Goal: Task Accomplishment & Management: Manage account settings

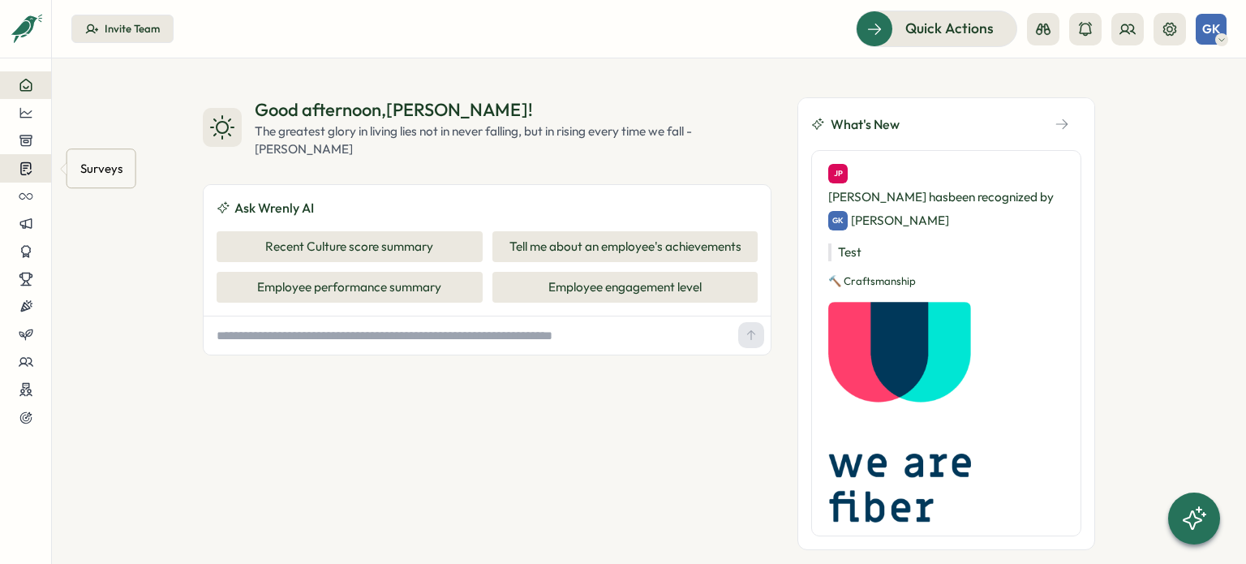
click at [24, 170] on icon at bounding box center [25, 169] width 11 height 12
click at [138, 186] on div "Create New Survey" at bounding box center [147, 184] width 106 height 18
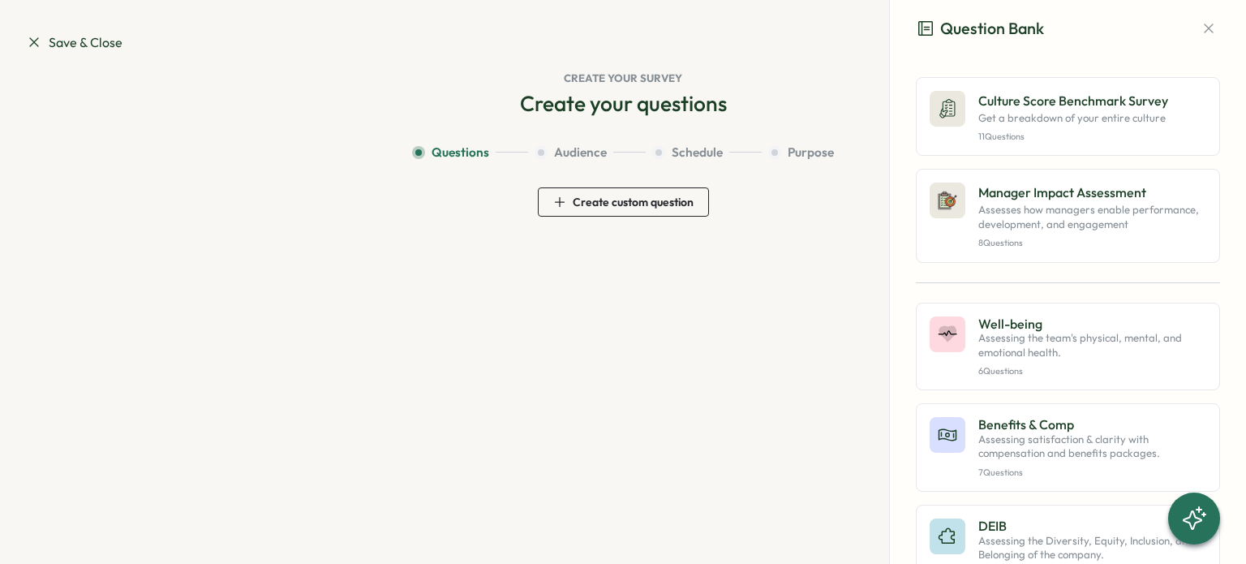
click at [620, 203] on span "Create custom question" at bounding box center [633, 201] width 121 height 11
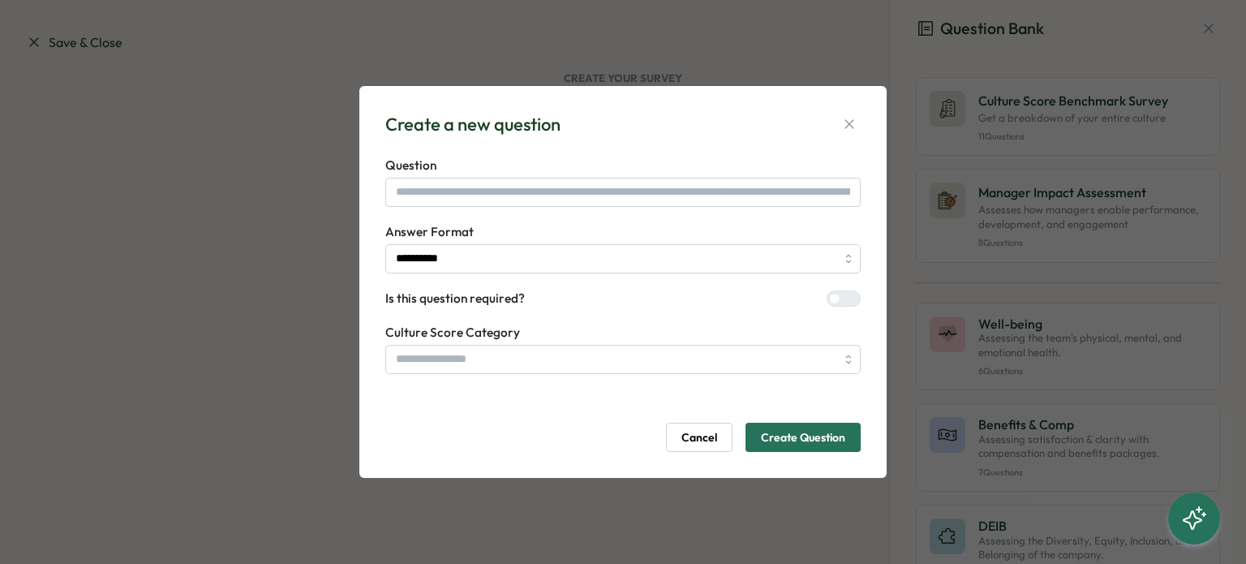
click at [545, 125] on div "Create a new question" at bounding box center [472, 124] width 175 height 25
click at [856, 126] on icon "button" at bounding box center [849, 124] width 16 height 16
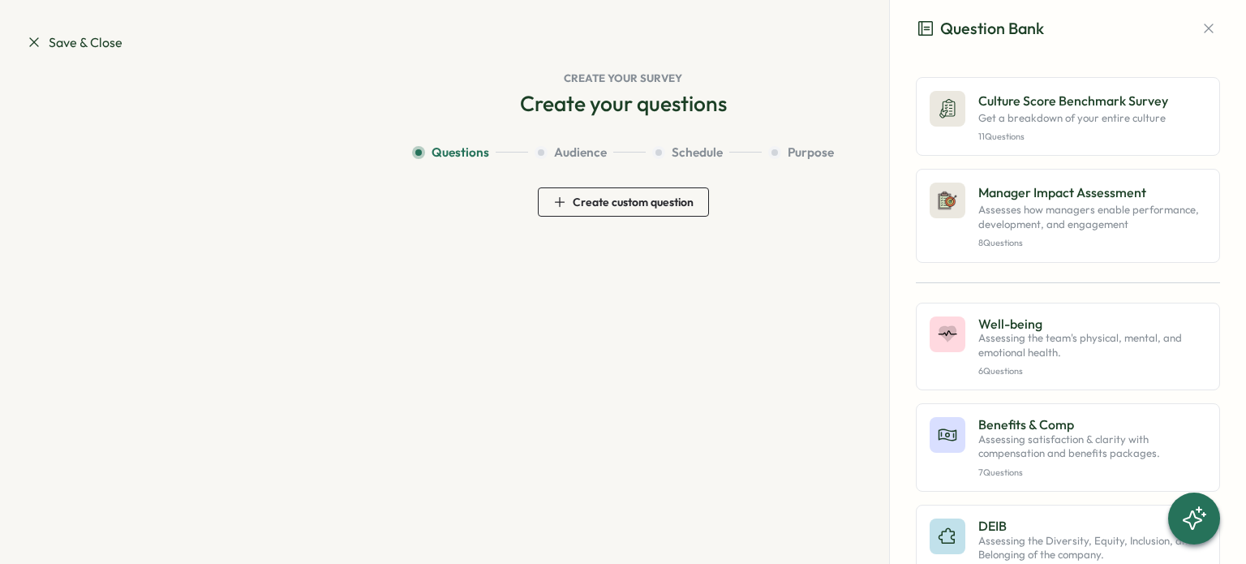
click at [679, 210] on span "Create custom question" at bounding box center [623, 202] width 140 height 28
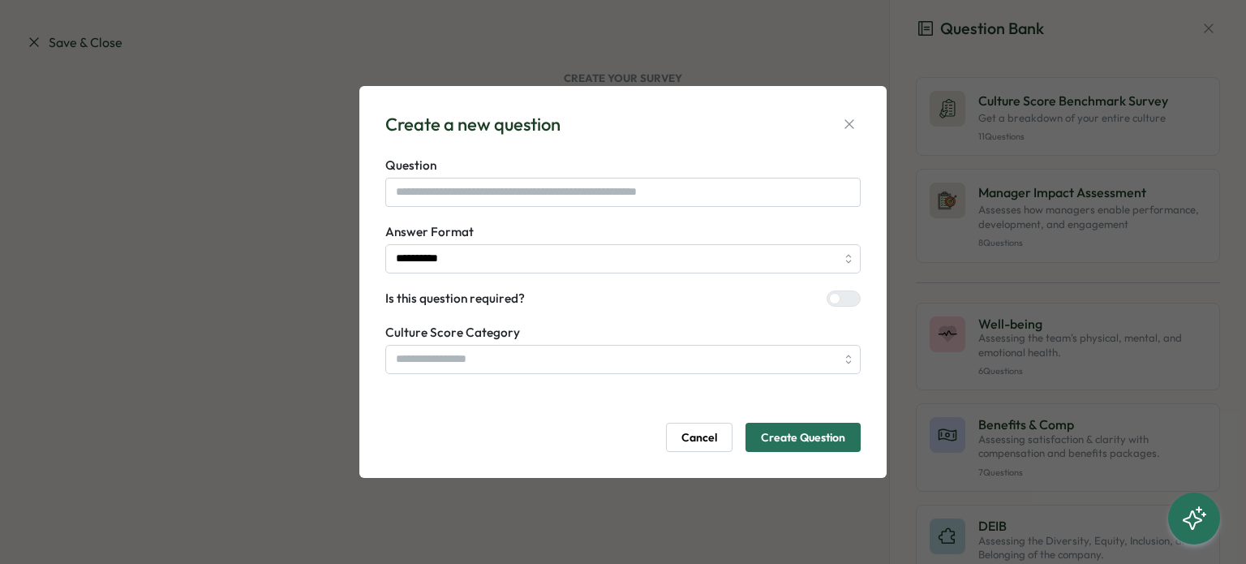
click at [479, 213] on form "**********" at bounding box center [622, 304] width 475 height 295
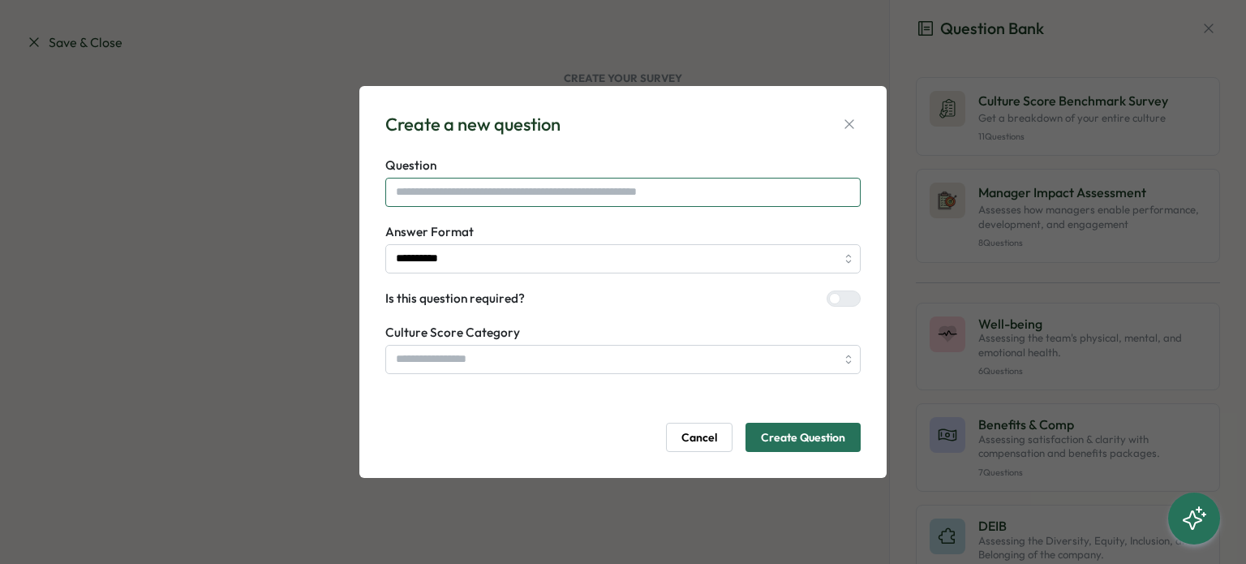
click at [473, 204] on input "text" at bounding box center [622, 192] width 475 height 29
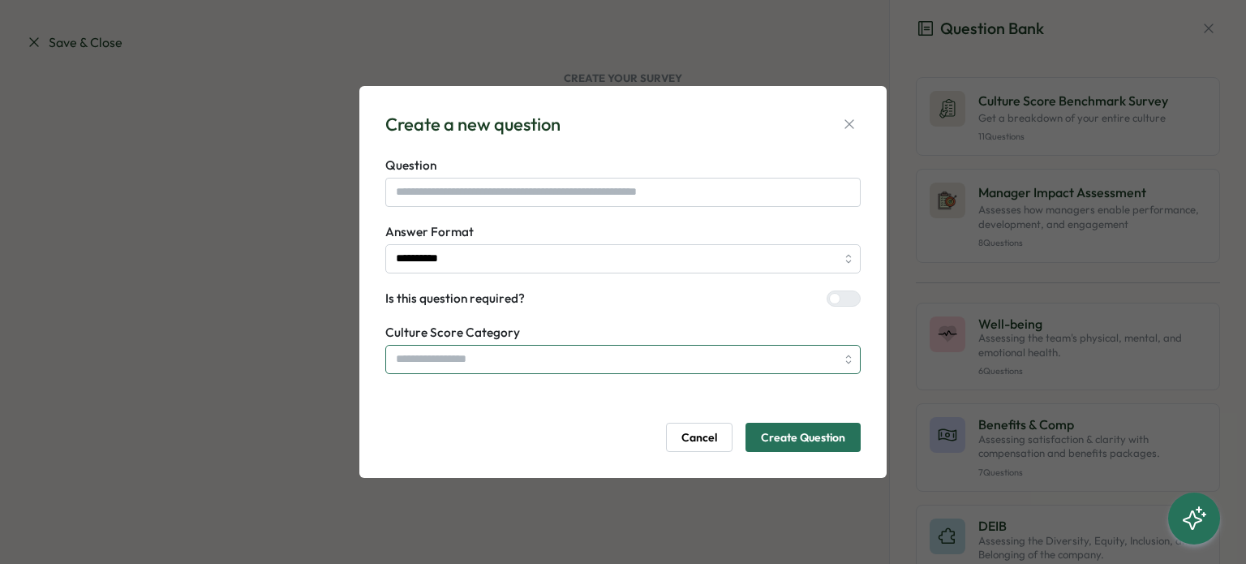
click at [517, 356] on input "search" at bounding box center [622, 359] width 475 height 29
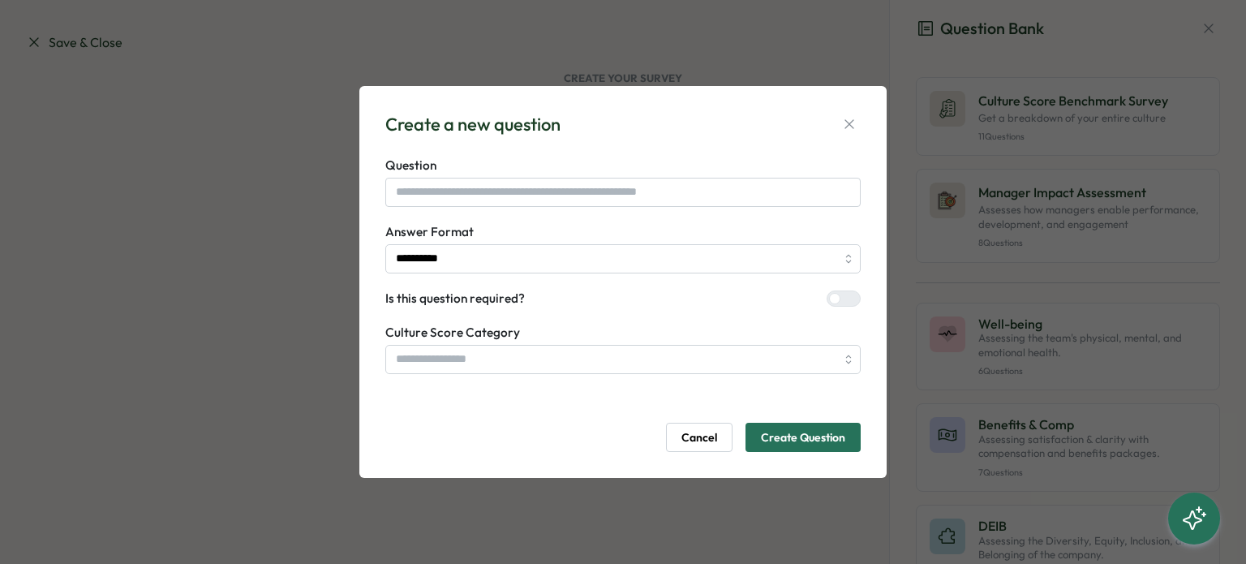
click at [293, 285] on div "**********" at bounding box center [623, 282] width 1246 height 564
click at [717, 434] on button "Cancel" at bounding box center [699, 436] width 66 height 29
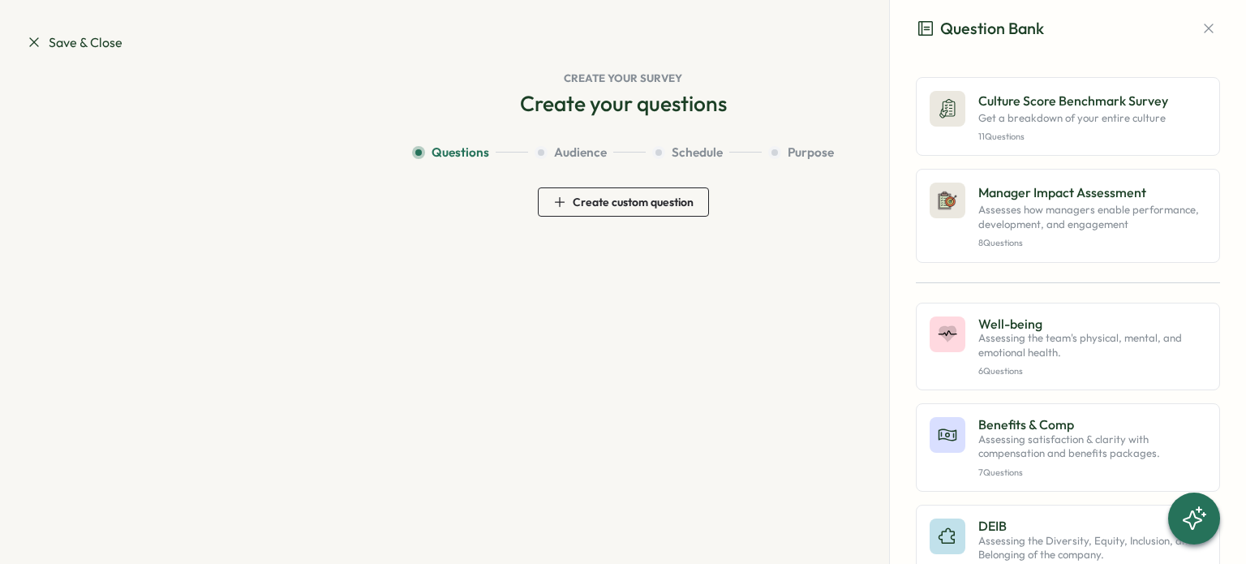
click at [40, 44] on icon at bounding box center [34, 42] width 16 height 16
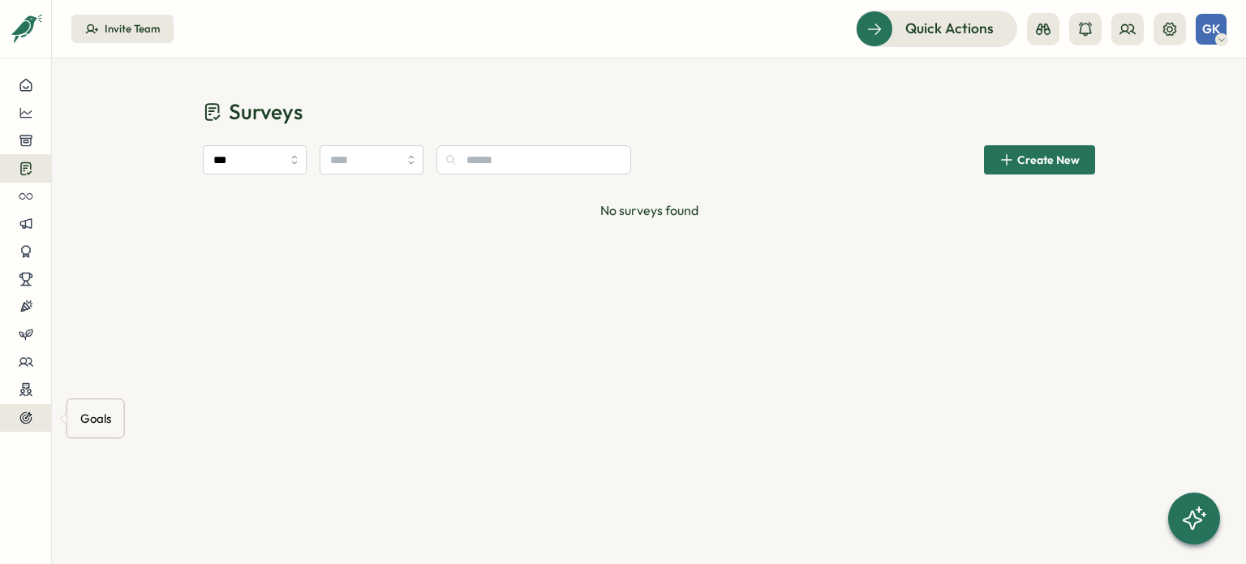
click at [28, 422] on icon at bounding box center [25, 418] width 11 height 11
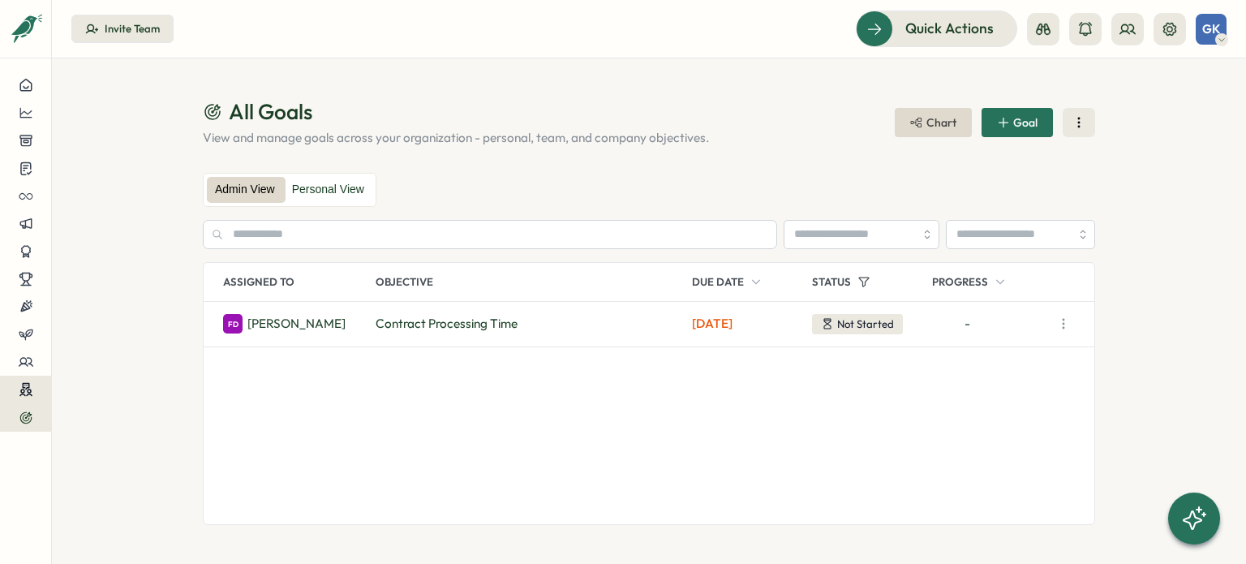
click at [28, 388] on icon at bounding box center [26, 389] width 15 height 15
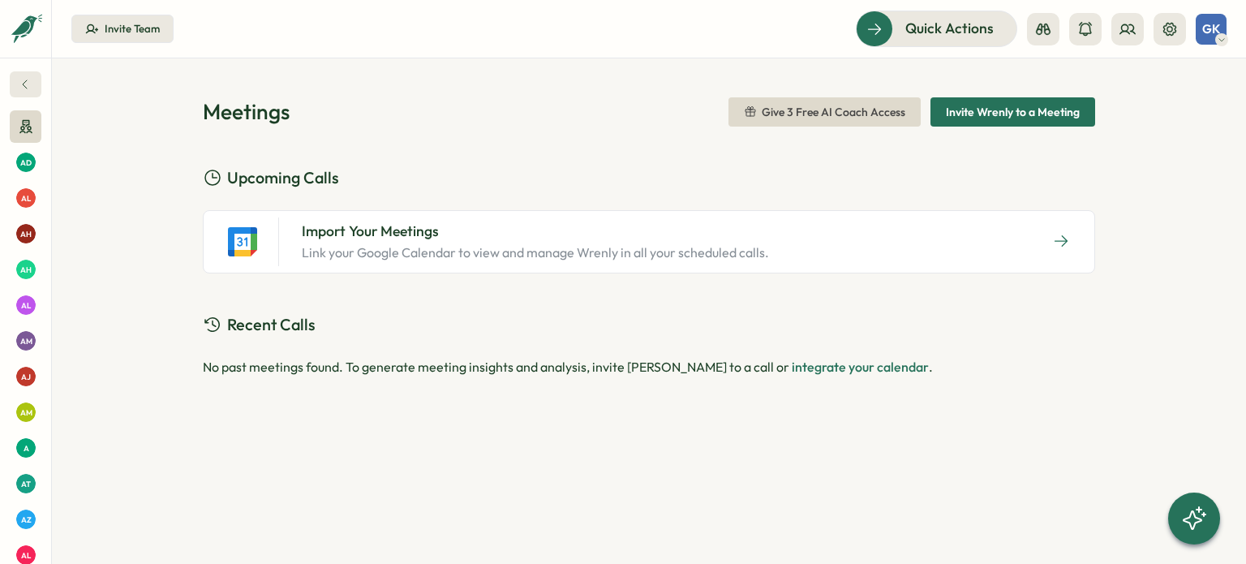
click at [28, 84] on icon at bounding box center [25, 84] width 13 height 13
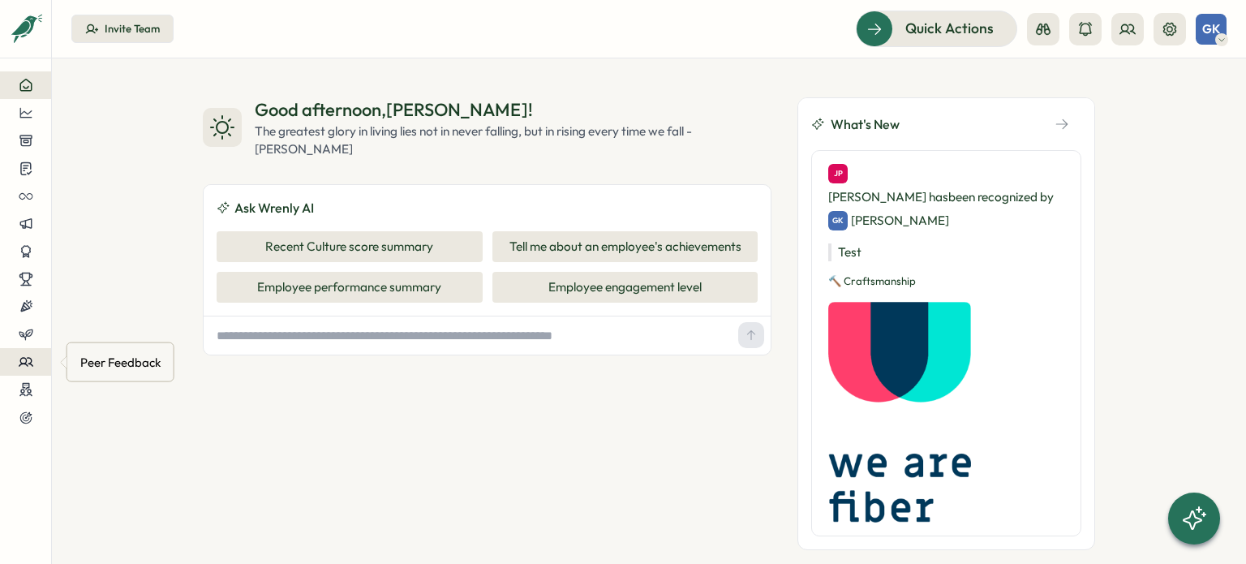
click at [29, 362] on icon at bounding box center [26, 361] width 15 height 15
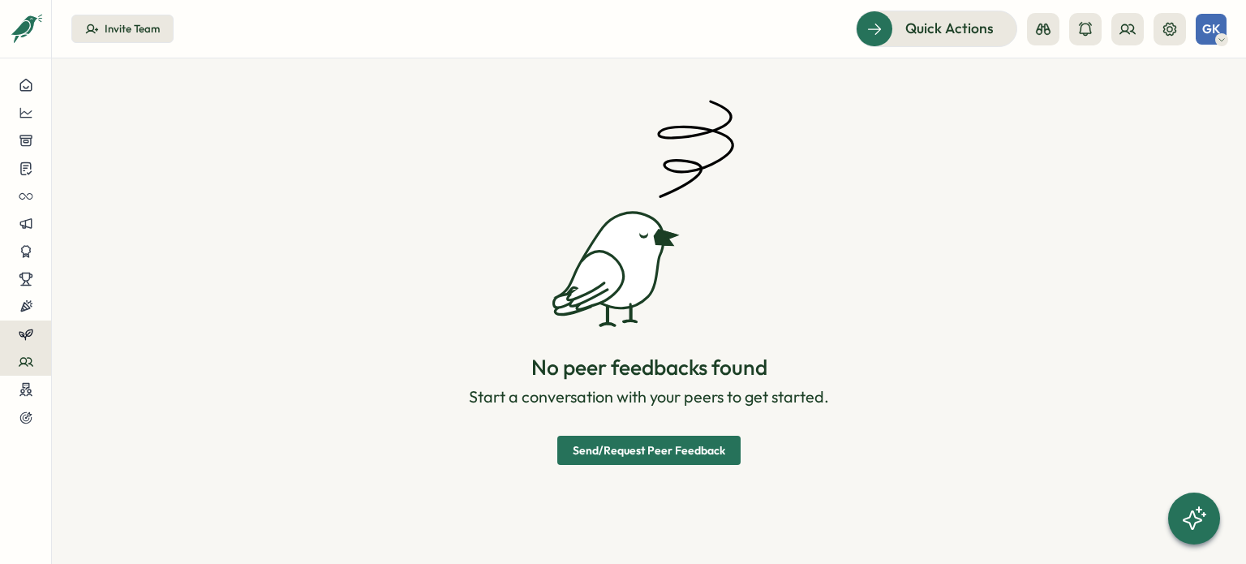
click at [19, 334] on icon at bounding box center [26, 334] width 15 height 15
click at [25, 311] on icon at bounding box center [26, 306] width 15 height 15
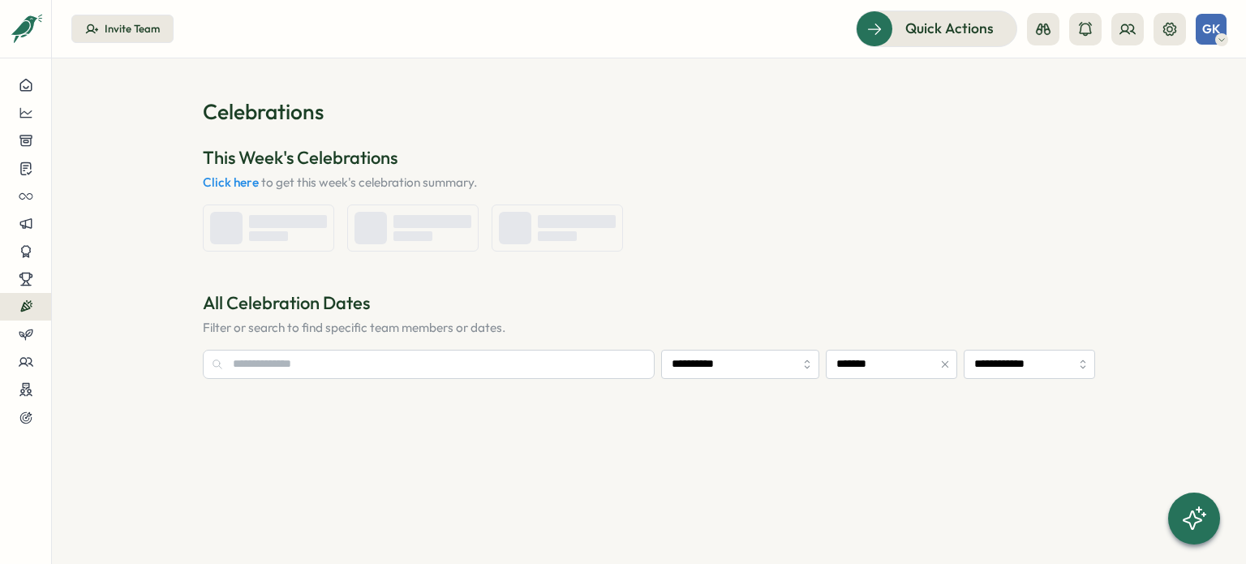
type input "**********"
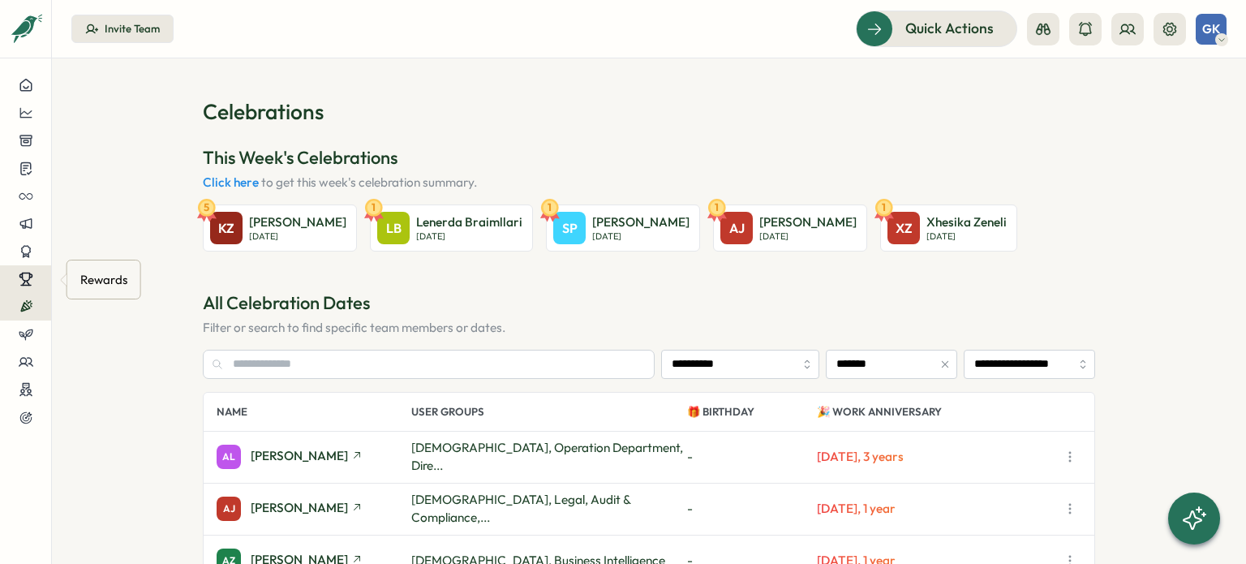
click at [32, 283] on icon at bounding box center [26, 279] width 15 height 15
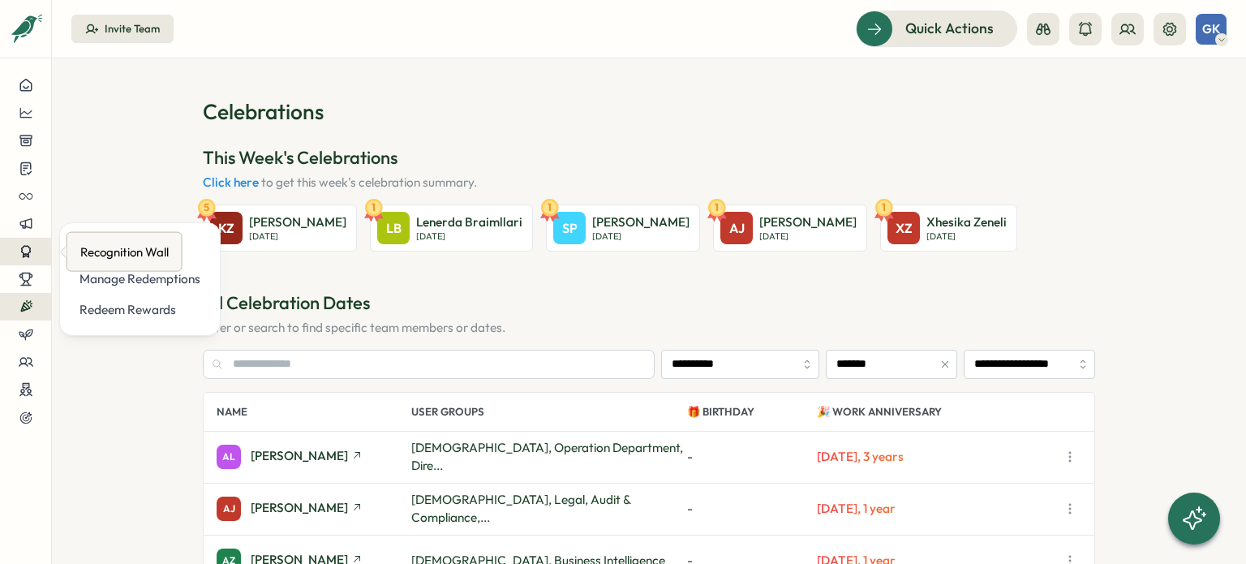
click at [20, 251] on icon at bounding box center [26, 251] width 15 height 15
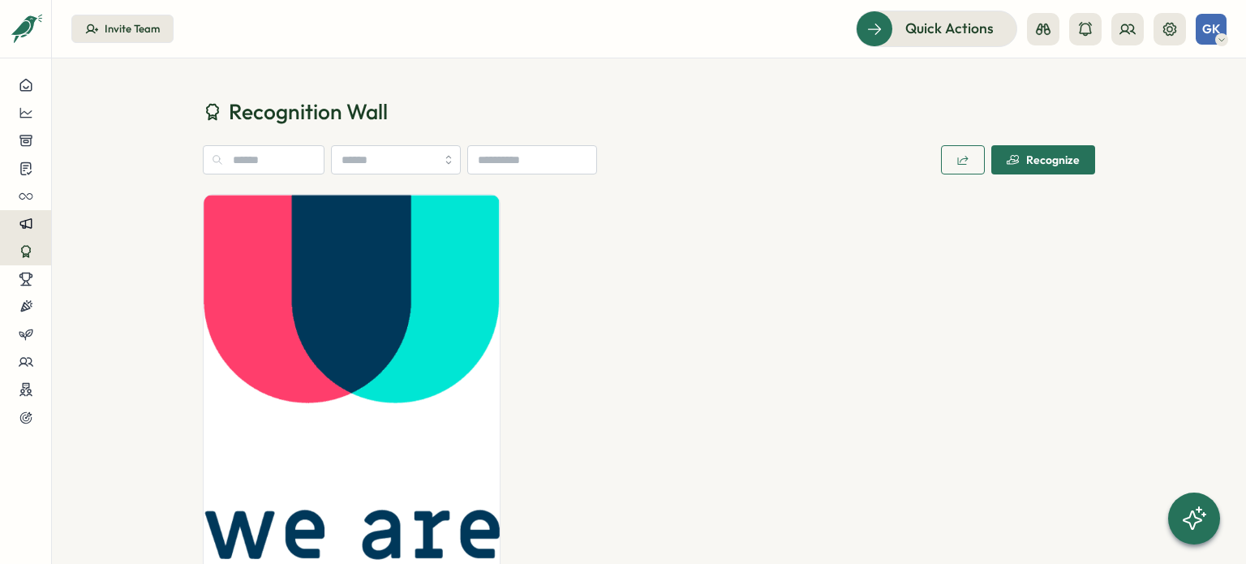
click at [21, 229] on icon at bounding box center [26, 224] width 15 height 15
click at [36, 203] on div at bounding box center [25, 196] width 25 height 15
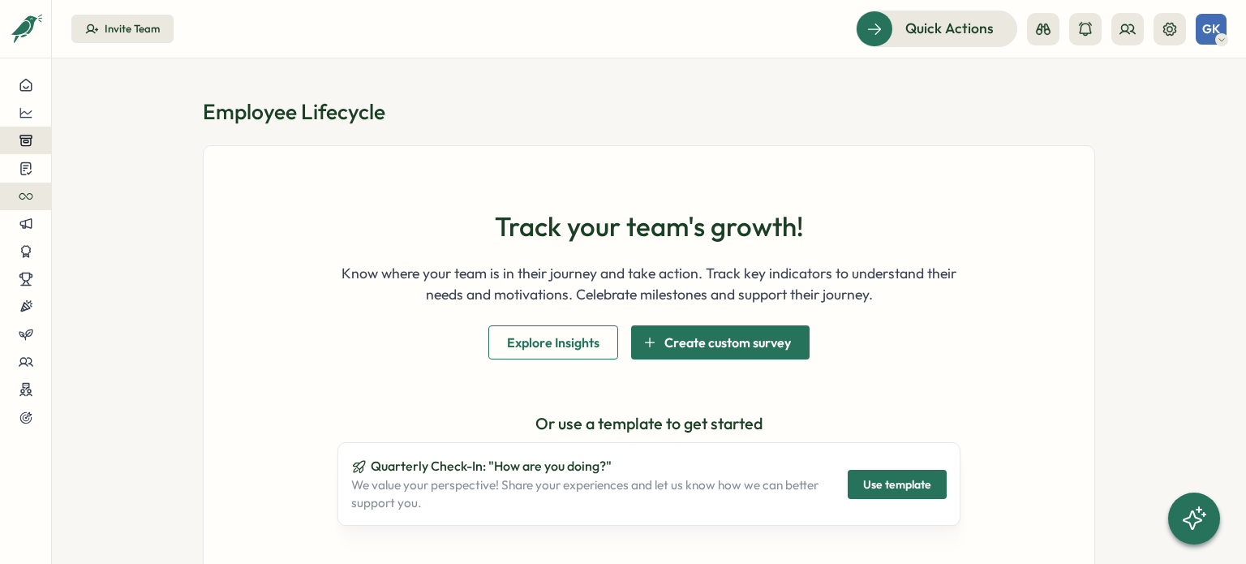
click at [26, 140] on icon at bounding box center [26, 140] width 15 height 15
click at [28, 119] on icon at bounding box center [26, 112] width 15 height 15
click at [30, 87] on icon at bounding box center [25, 84] width 11 height 11
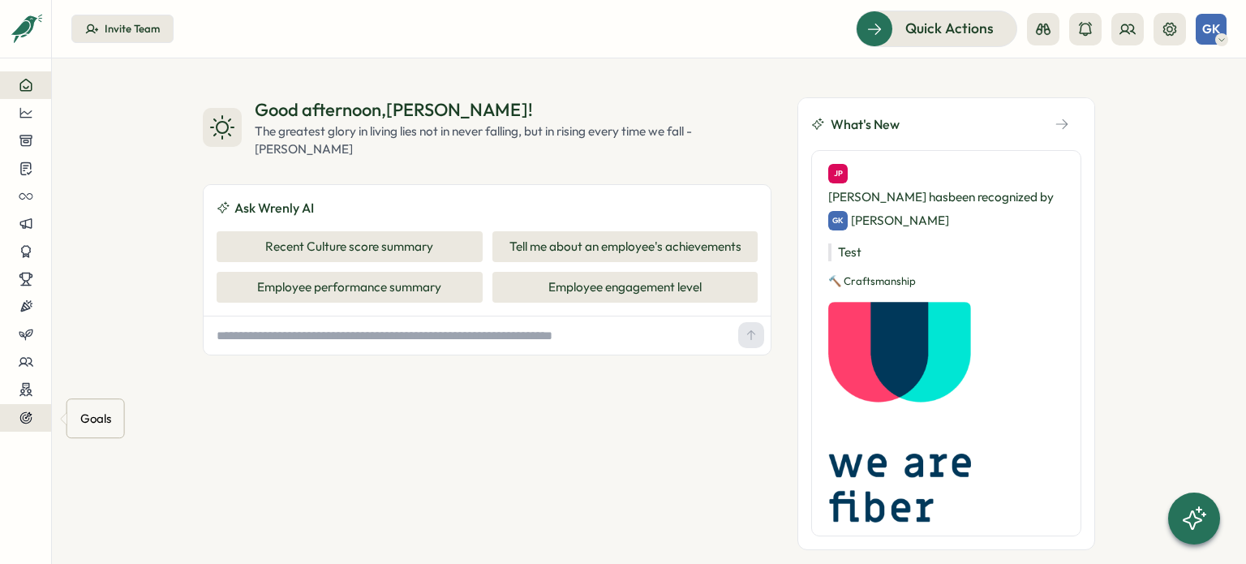
click at [29, 417] on icon at bounding box center [26, 417] width 15 height 15
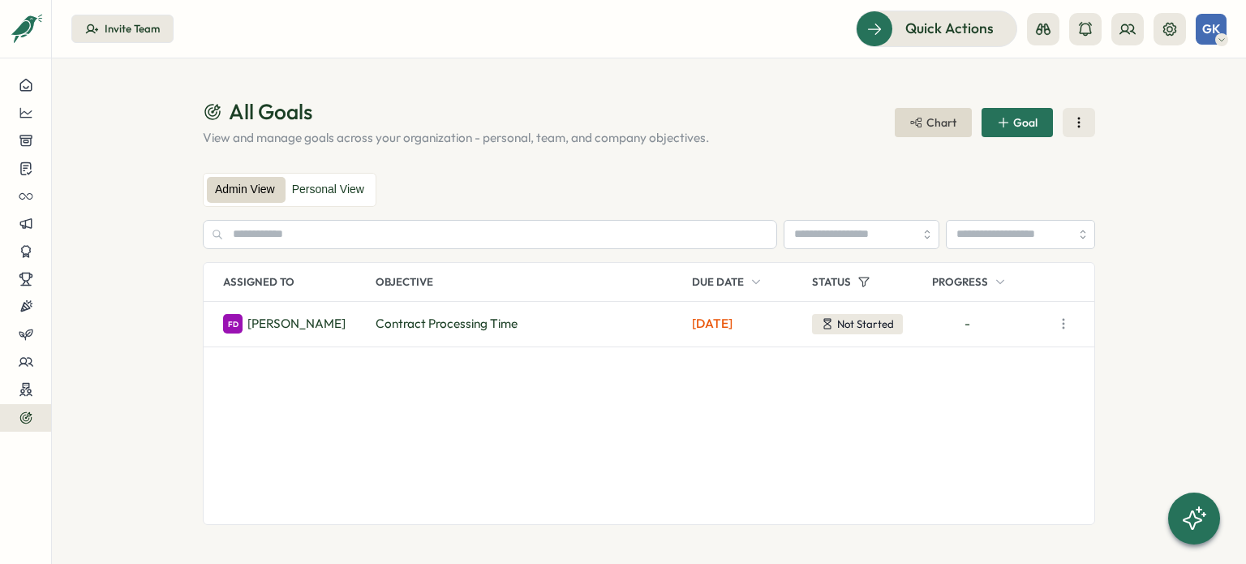
click at [1001, 103] on header "All Goals View and manage goals across your organization - personal, team, and …" at bounding box center [649, 121] width 892 height 49
click at [1014, 117] on span "Goal" at bounding box center [1025, 122] width 24 height 11
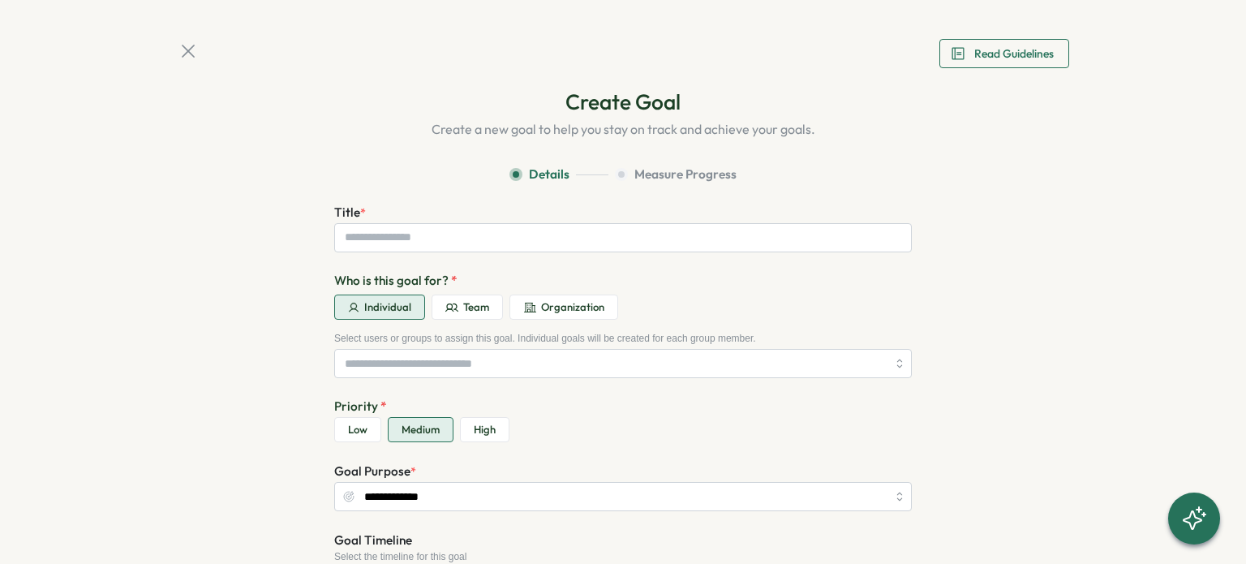
click at [338, 213] on label "Title" at bounding box center [347, 211] width 26 height 15
copy label "Title"
click at [406, 279] on label "Who is this goal for? *" at bounding box center [622, 281] width 577 height 18
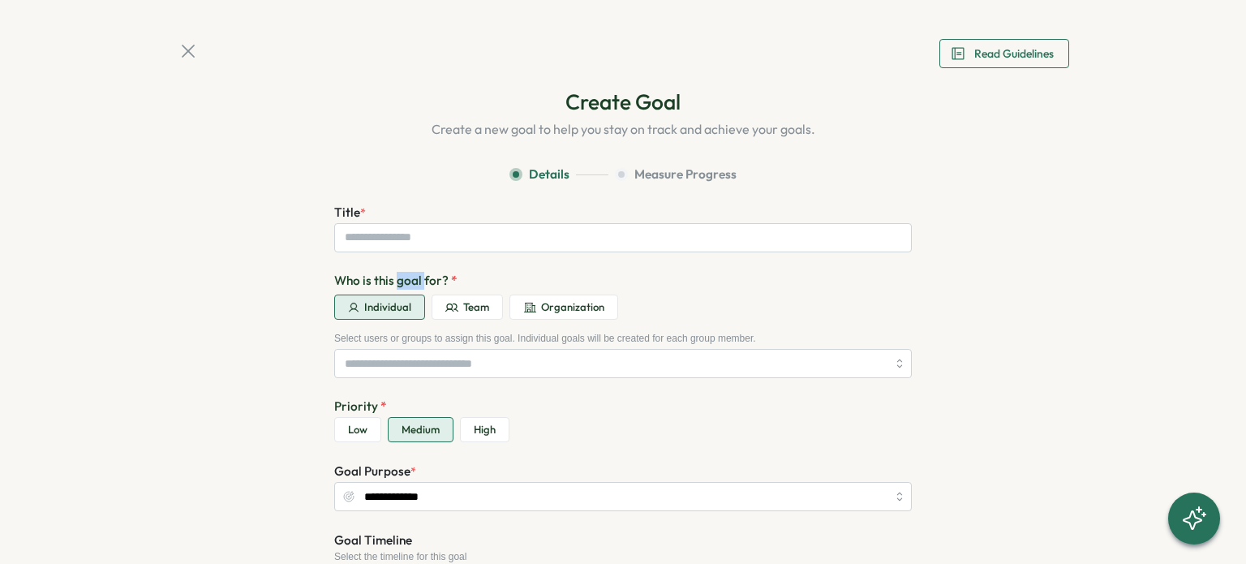
click at [406, 279] on label "Who is this goal for? *" at bounding box center [622, 281] width 577 height 18
copy div "Who is this goal for? *"
click at [388, 304] on span "Individual" at bounding box center [387, 307] width 47 height 15
click at [340, 409] on label "Priority *" at bounding box center [622, 406] width 577 height 18
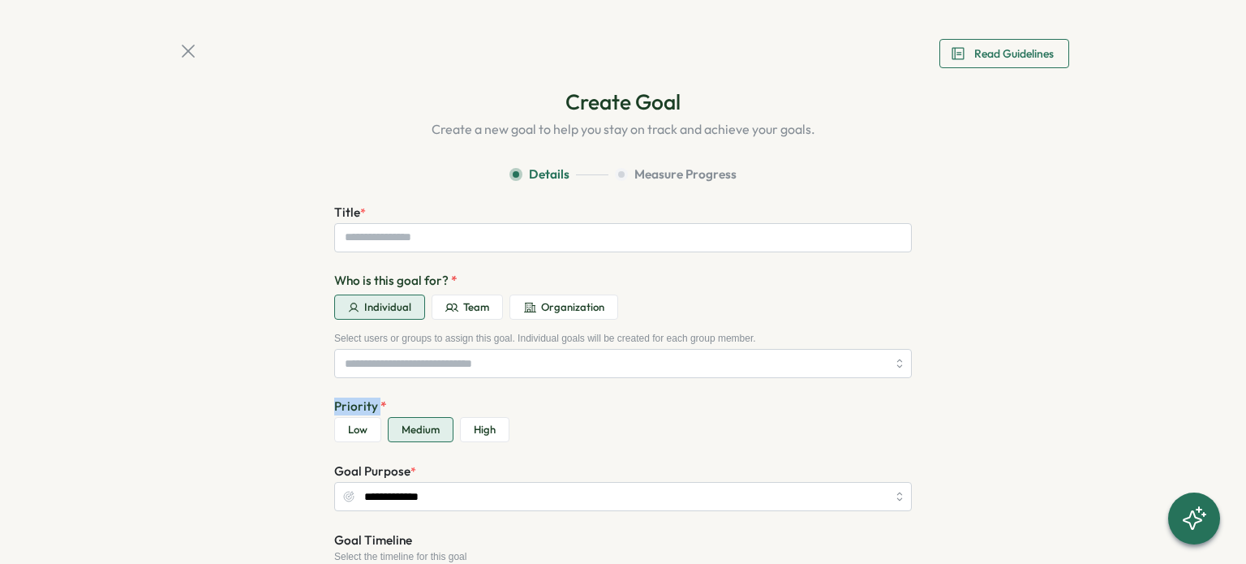
click at [340, 409] on label "Priority *" at bounding box center [622, 406] width 577 height 18
copy label "Priority"
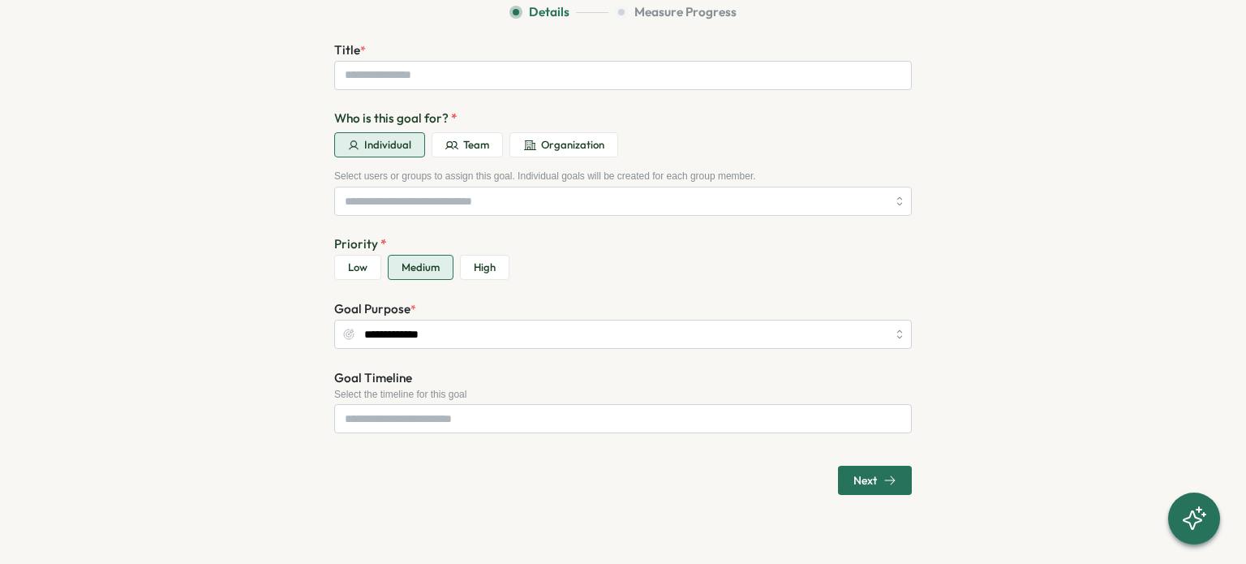
click at [377, 313] on label "Goal Purpose" at bounding box center [372, 308] width 76 height 15
copy label "Purpose"
click at [315, 313] on div "**********" at bounding box center [623, 248] width 616 height 491
click at [326, 311] on div "**********" at bounding box center [623, 248] width 616 height 491
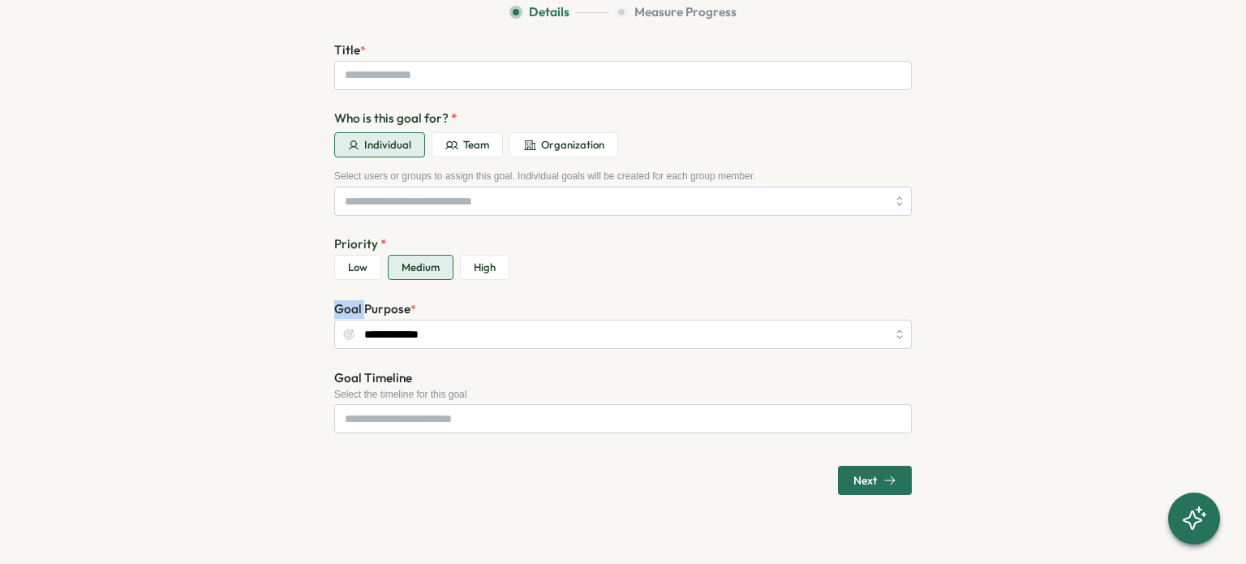
click at [326, 311] on div "**********" at bounding box center [623, 248] width 616 height 491
copy div "Goal Purpose *"
drag, startPoint x: 311, startPoint y: 381, endPoint x: 420, endPoint y: 385, distance: 108.7
click at [418, 385] on div "**********" at bounding box center [623, 226] width 892 height 602
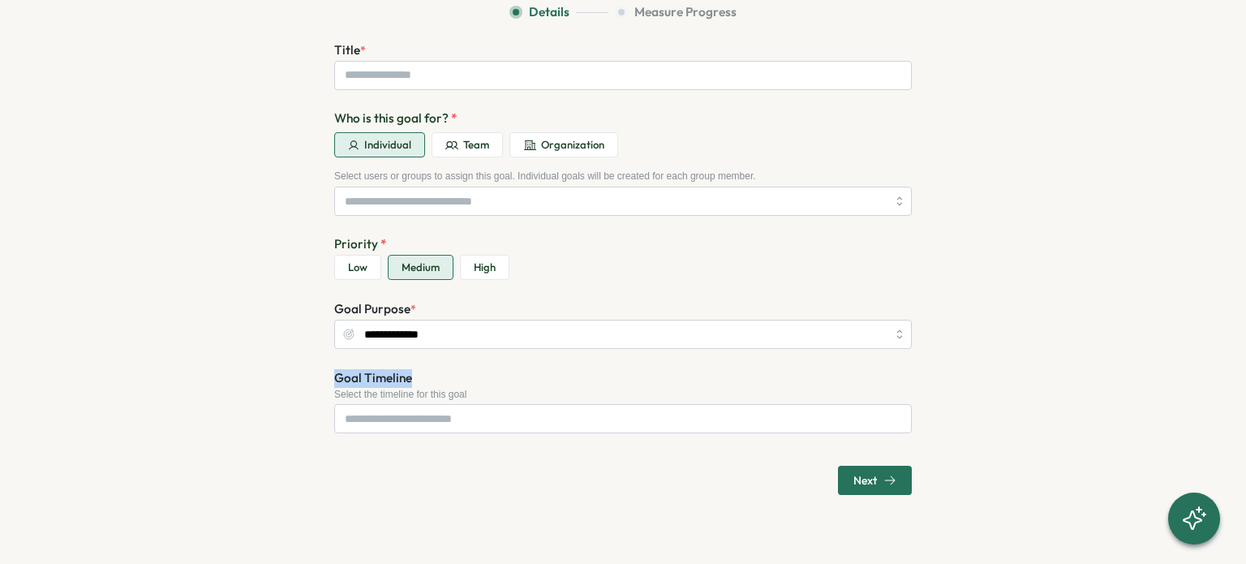
copy label "Goal Timeline"
click at [873, 472] on span "Next" at bounding box center [865, 477] width 24 height 11
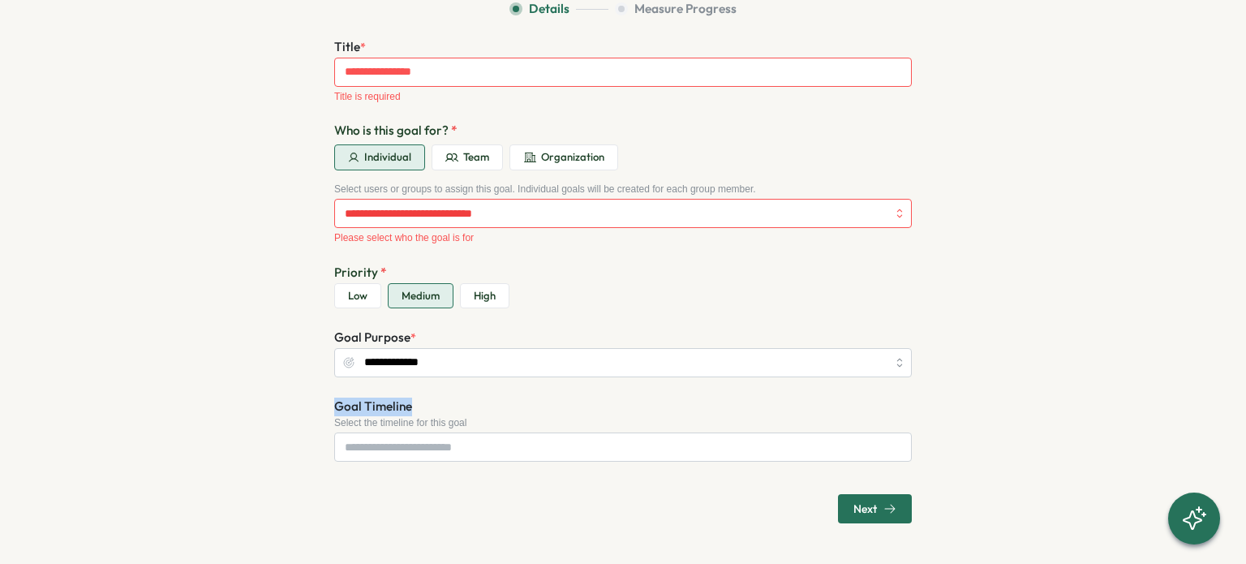
scroll to position [0, 0]
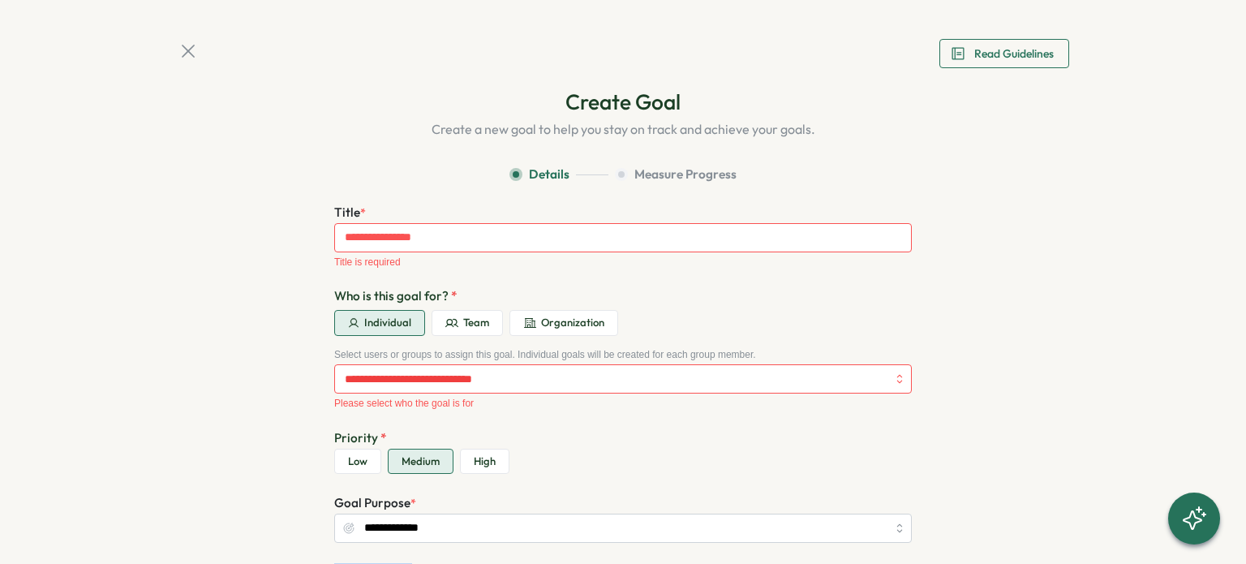
click at [185, 59] on icon at bounding box center [188, 51] width 23 height 23
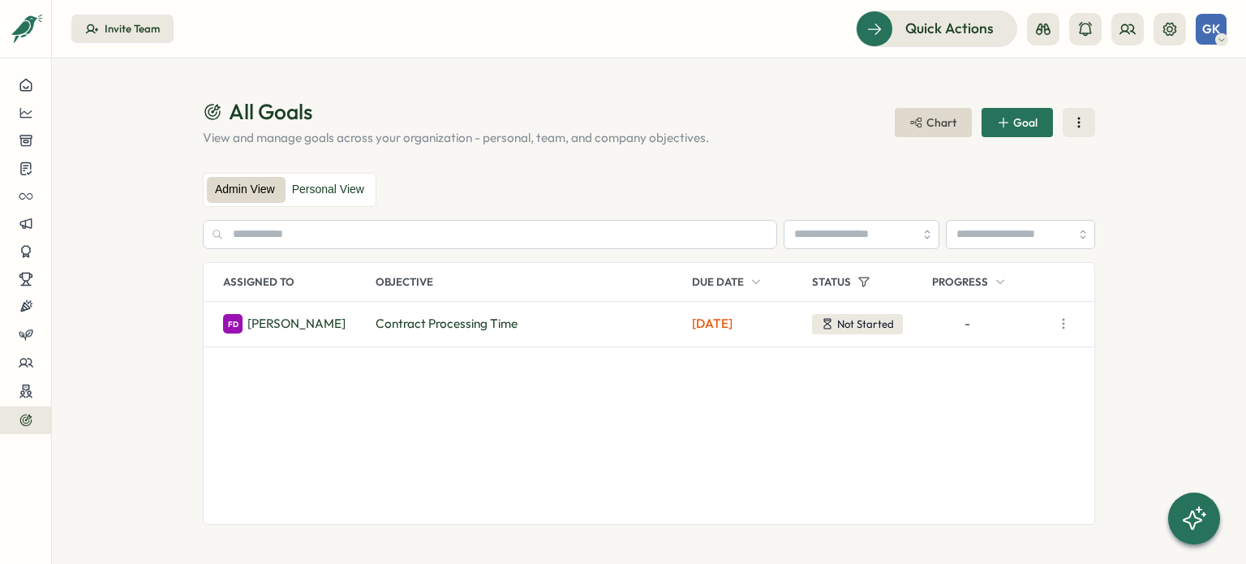
click at [305, 328] on div "FD [PERSON_NAME]" at bounding box center [296, 323] width 146 height 19
click at [377, 283] on p "Objective" at bounding box center [530, 282] width 310 height 38
drag, startPoint x: 219, startPoint y: 276, endPoint x: 305, endPoint y: 276, distance: 86.0
click at [305, 276] on div "Assigned To Objective Due Date Status Progress" at bounding box center [649, 282] width 890 height 39
copy p "Assigned To"
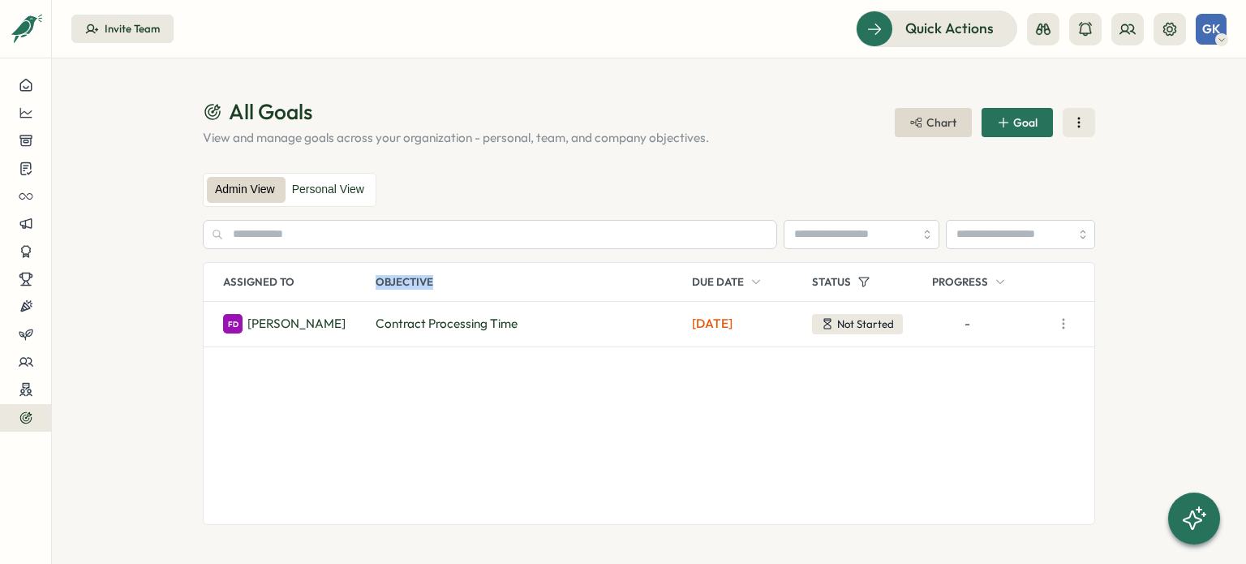
drag, startPoint x: 459, startPoint y: 292, endPoint x: 372, endPoint y: 289, distance: 86.8
click at [372, 289] on div "Assigned To Objective Due Date Status Progress" at bounding box center [649, 282] width 890 height 39
copy p "Objective"
drag, startPoint x: 758, startPoint y: 276, endPoint x: 697, endPoint y: 276, distance: 61.6
click at [690, 285] on div "Assigned To Objective Due Date Status Progress" at bounding box center [649, 282] width 890 height 39
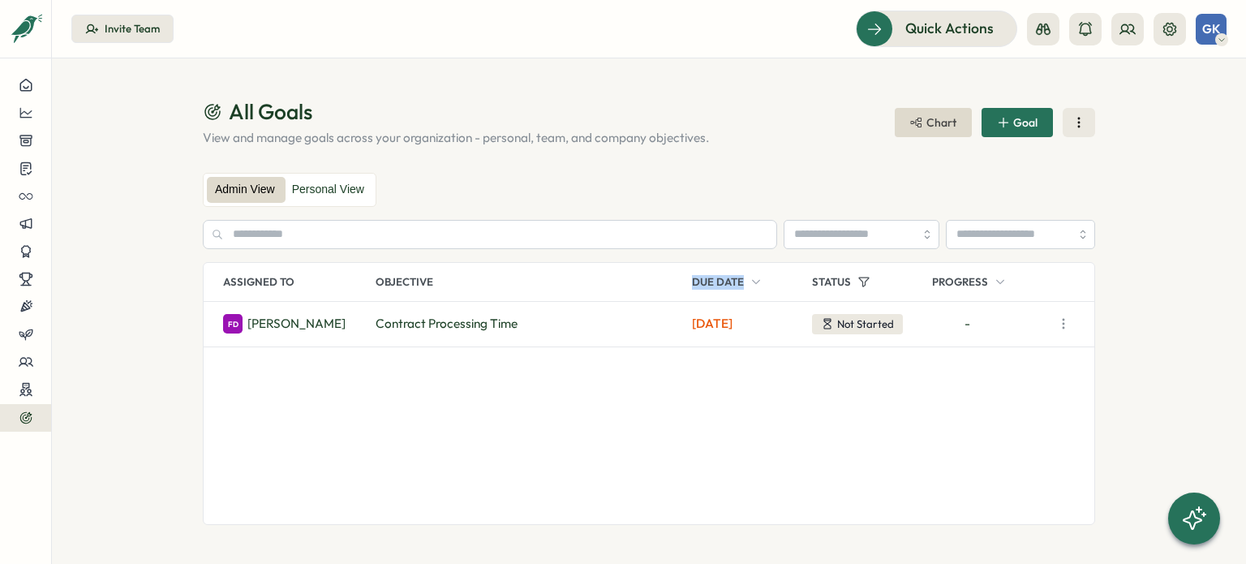
copy p "Due Date"
drag, startPoint x: 801, startPoint y: 272, endPoint x: 855, endPoint y: 272, distance: 53.5
click at [855, 272] on div "Assigned To Objective Due Date Status Progress" at bounding box center [649, 282] width 890 height 39
copy div "Status"
click at [925, 266] on div "Assigned To Objective Due Date Status Progress" at bounding box center [649, 282] width 890 height 39
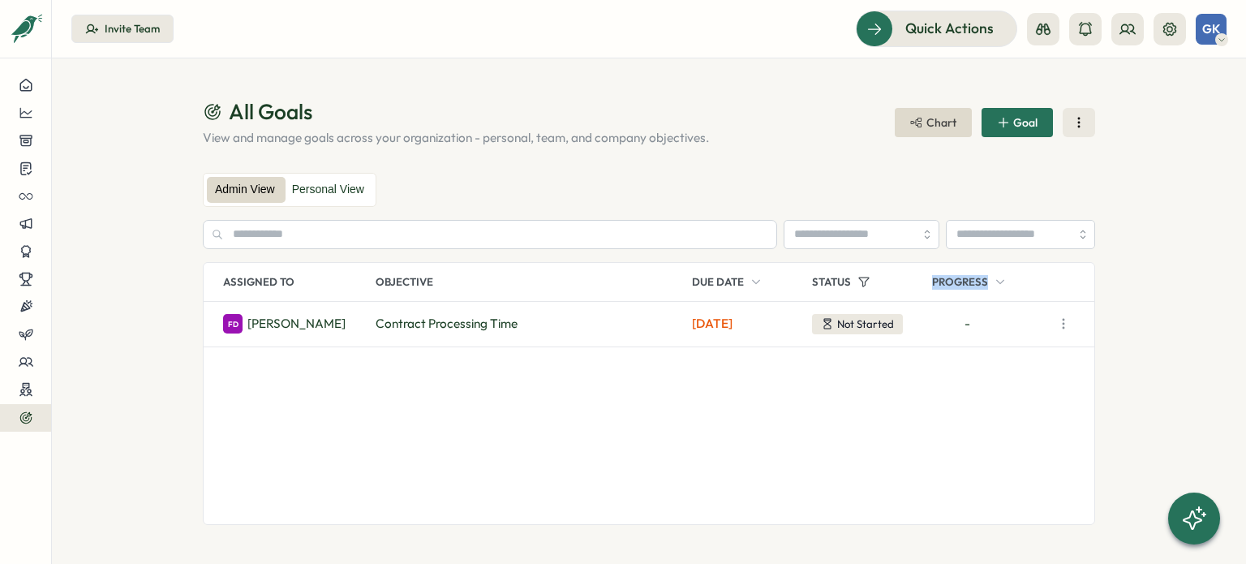
drag, startPoint x: 928, startPoint y: 275, endPoint x: 993, endPoint y: 277, distance: 64.9
click at [993, 277] on div "Assigned To Objective Due Date Status Progress" at bounding box center [649, 282] width 890 height 39
click at [1070, 320] on icon "button" at bounding box center [1063, 323] width 16 height 16
click at [1000, 356] on button "View Details" at bounding box center [990, 355] width 104 height 28
click at [410, 109] on h1 "All Goals" at bounding box center [539, 111] width 672 height 28
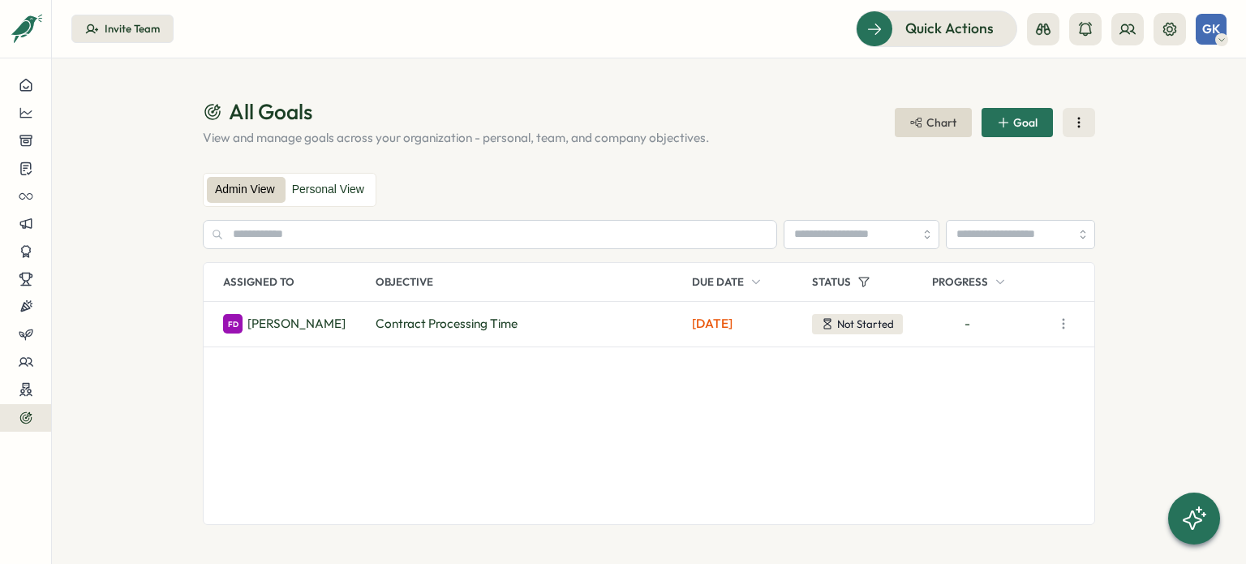
click at [379, 120] on h1 "All Goals" at bounding box center [539, 111] width 672 height 28
click at [324, 59] on section "All Goals View and manage goals across your organization - personal, team, and …" at bounding box center [649, 310] width 1194 height 505
click at [311, 58] on header "Invite Team Quick Actions GK" at bounding box center [649, 29] width 1194 height 58
click at [304, 58] on header "Invite Team Quick Actions GK" at bounding box center [649, 29] width 1194 height 58
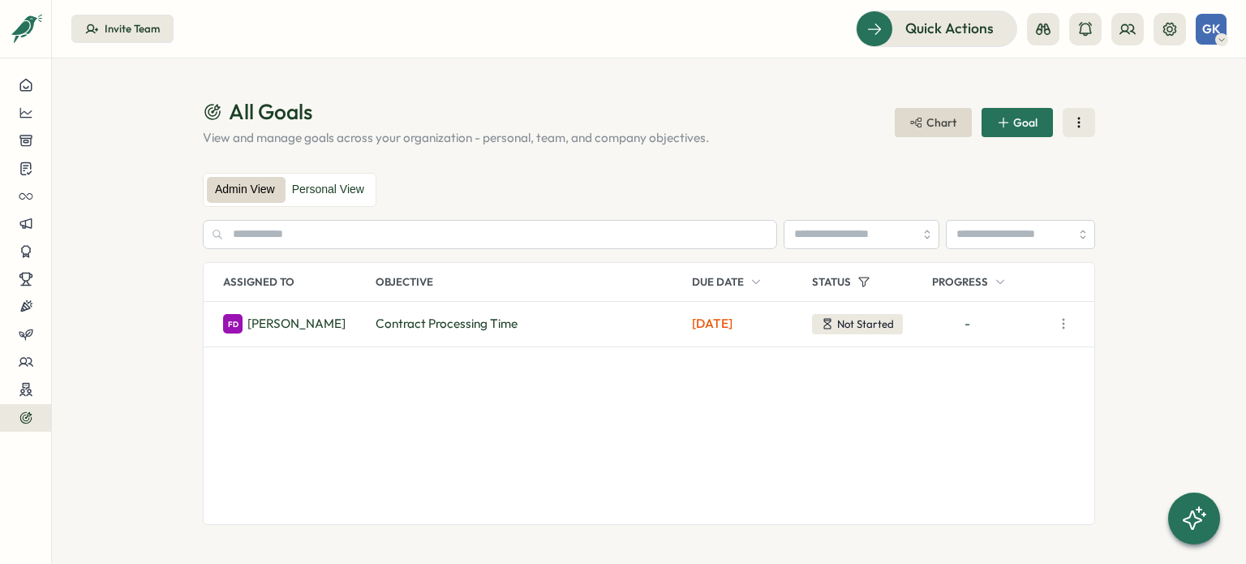
click at [304, 58] on header "Invite Team Quick Actions GK" at bounding box center [649, 29] width 1194 height 58
click at [207, 59] on section "All Goals View and manage goals across your organization - personal, team, and …" at bounding box center [649, 310] width 1194 height 505
click at [200, 58] on header "Invite Team Quick Actions GK" at bounding box center [649, 29] width 1194 height 58
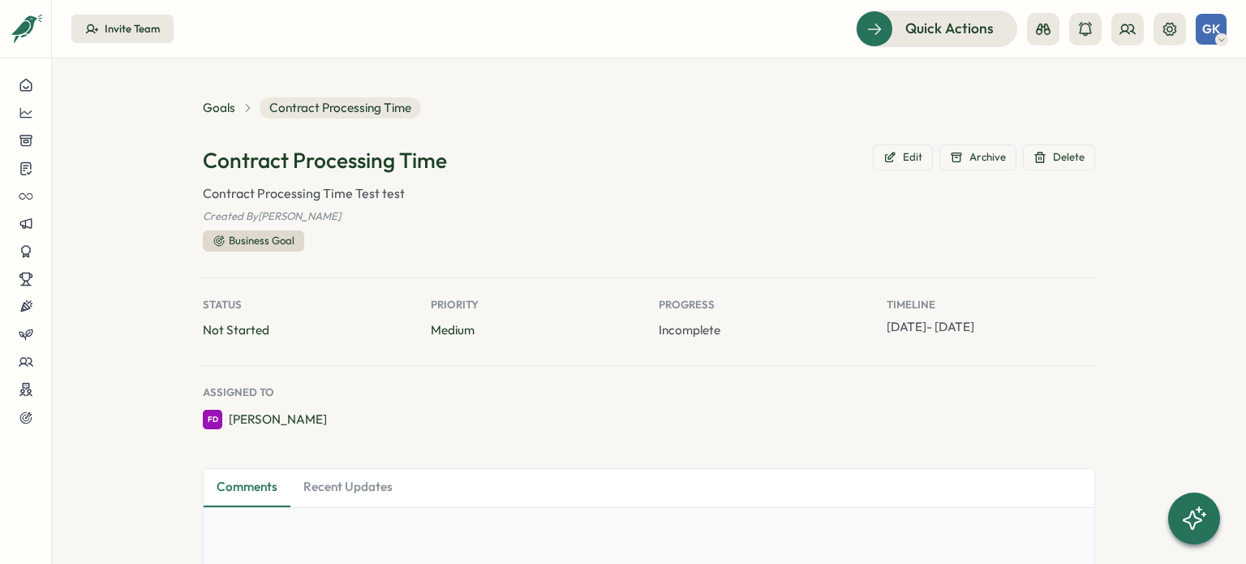
type textarea "*"
click at [127, 28] on div "Invite Team" at bounding box center [132, 29] width 55 height 15
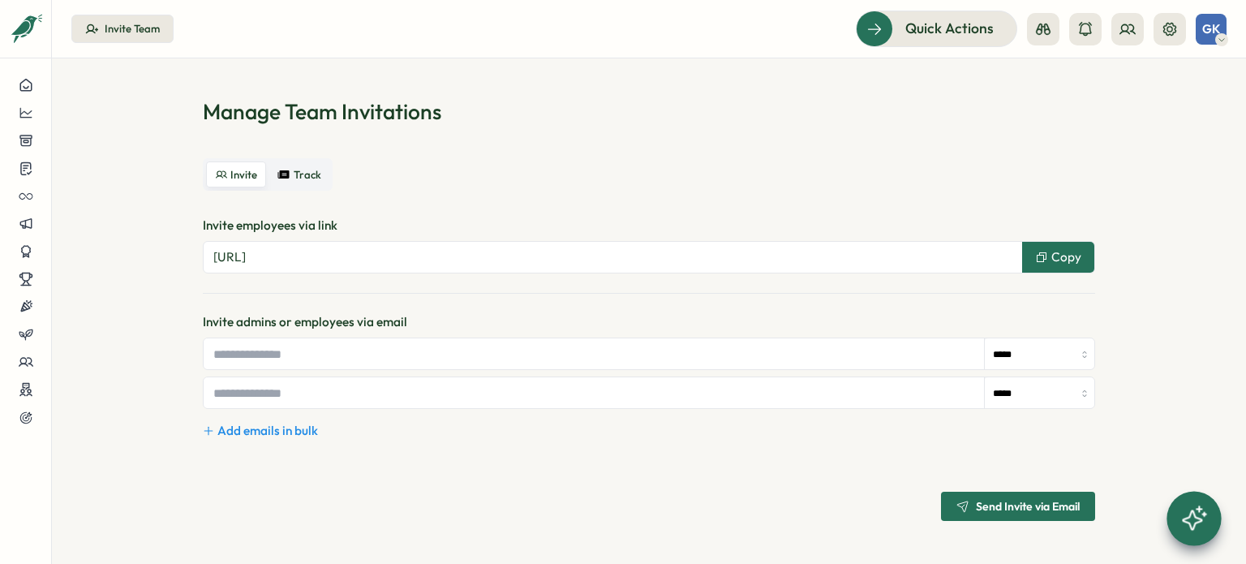
click at [1198, 518] on icon at bounding box center [1191, 520] width 19 height 19
